Goal: Task Accomplishment & Management: Manage account settings

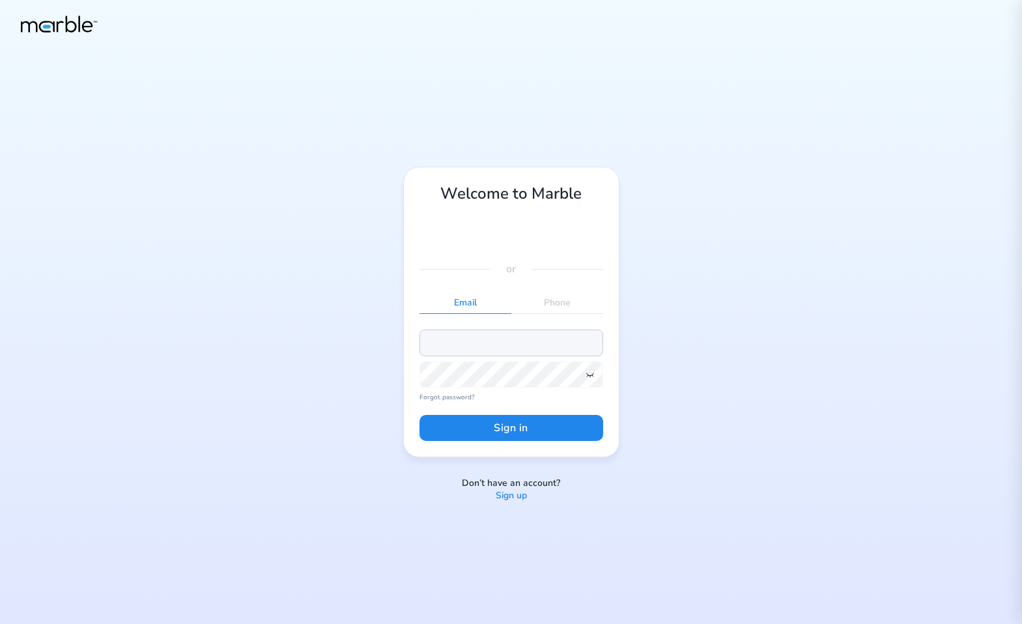
click at [516, 339] on input "email" at bounding box center [511, 343] width 184 height 26
paste input "[EMAIL_ADDRESS][PERSON_NAME][DOMAIN_NAME]"
type input "[EMAIL_ADDRESS][PERSON_NAME][DOMAIN_NAME]"
click at [487, 427] on button "Sign in" at bounding box center [511, 428] width 184 height 26
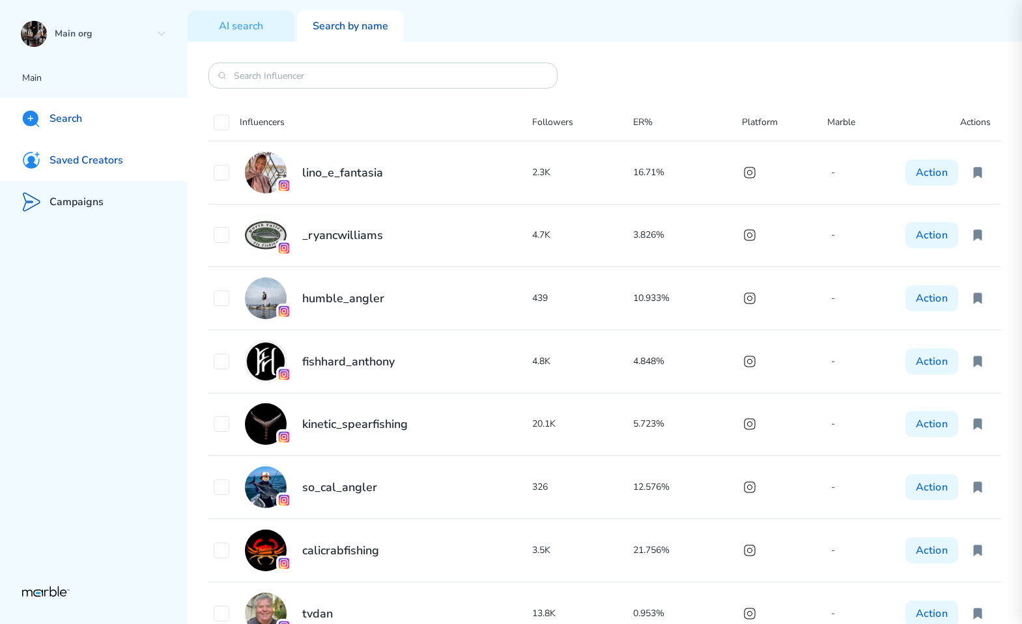
click at [94, 152] on div "Saved Creators" at bounding box center [94, 160] width 188 height 42
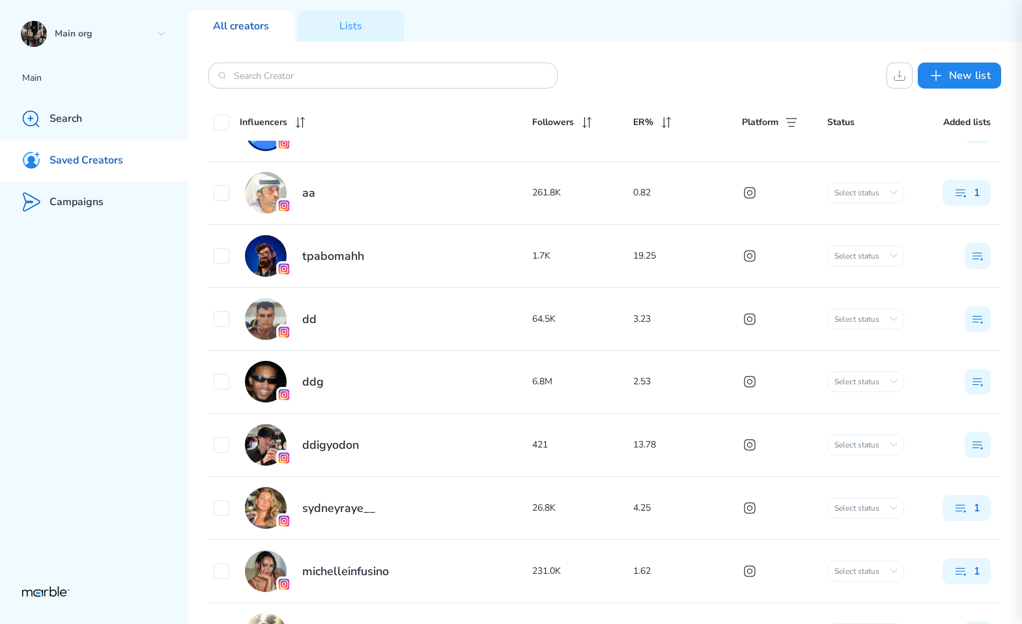
scroll to position [1344, 0]
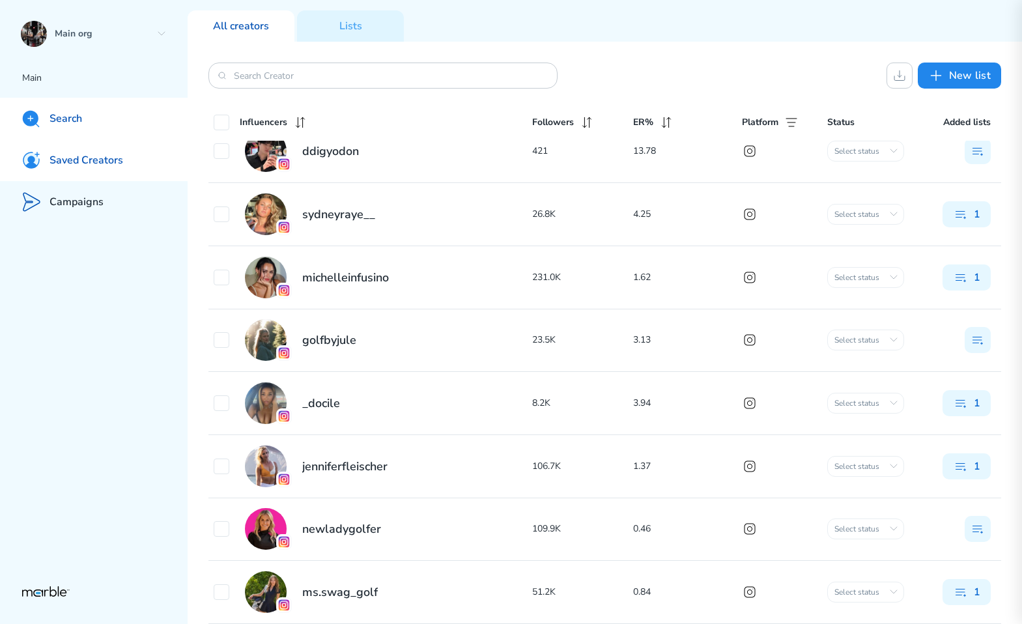
click at [117, 124] on div "Search" at bounding box center [94, 119] width 188 height 42
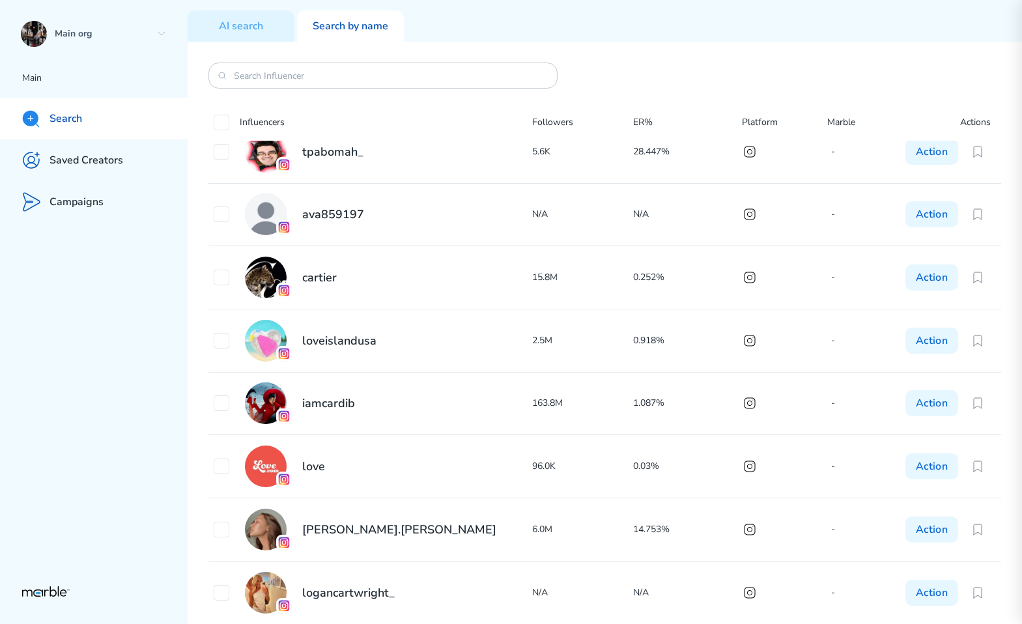
scroll to position [2048, 0]
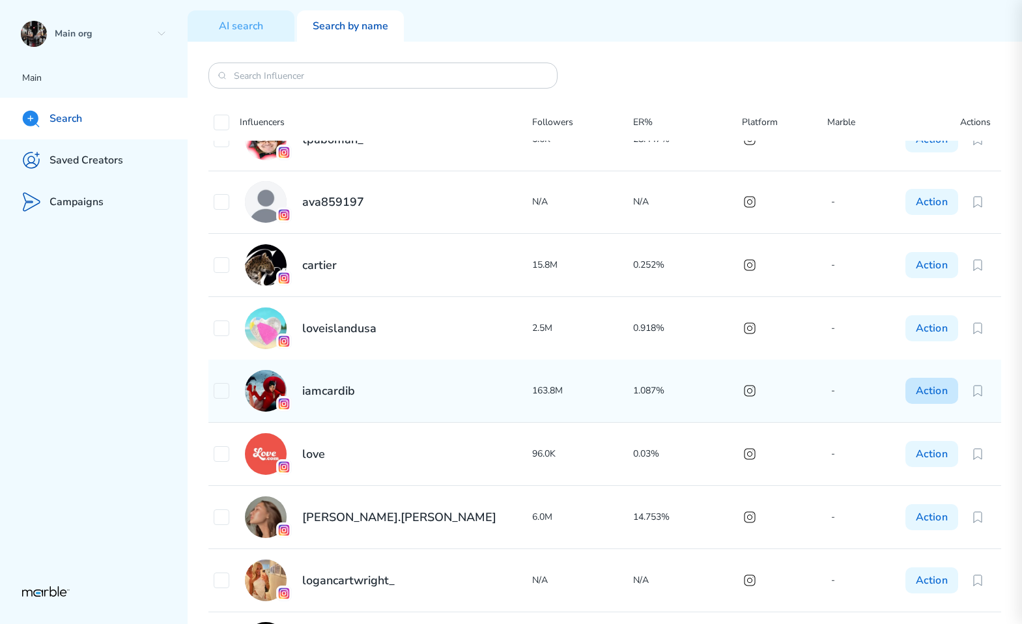
click at [926, 390] on button "Action" at bounding box center [931, 391] width 53 height 26
click at [867, 440] on p "Add to list" at bounding box center [856, 444] width 43 height 16
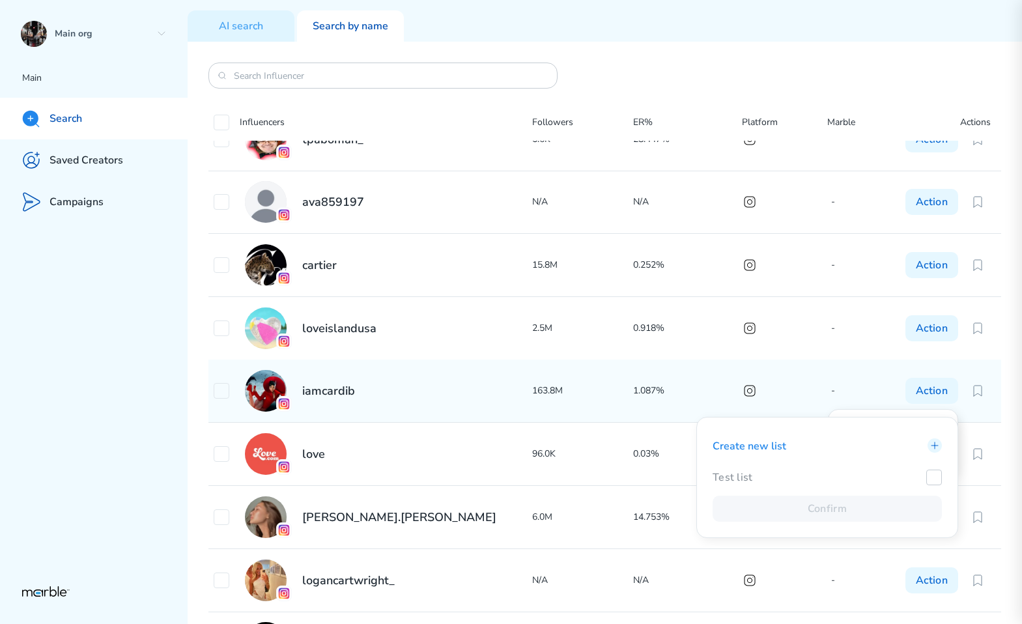
click at [929, 477] on icon at bounding box center [934, 477] width 10 height 10
checkbox input "true"
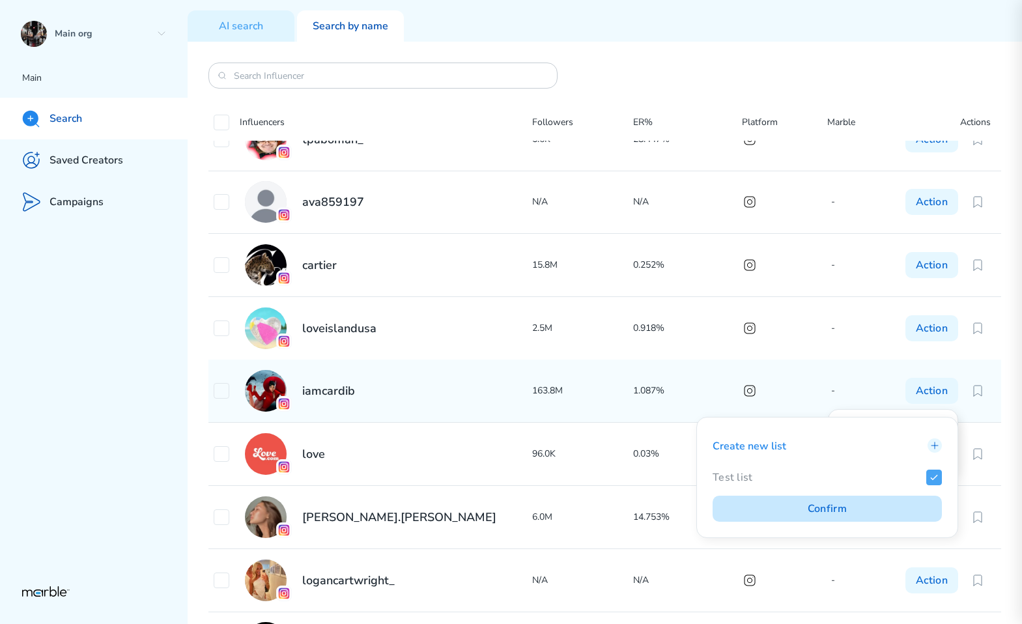
click at [870, 507] on button "Confirm" at bounding box center [827, 509] width 229 height 26
